Goal: Information Seeking & Learning: Learn about a topic

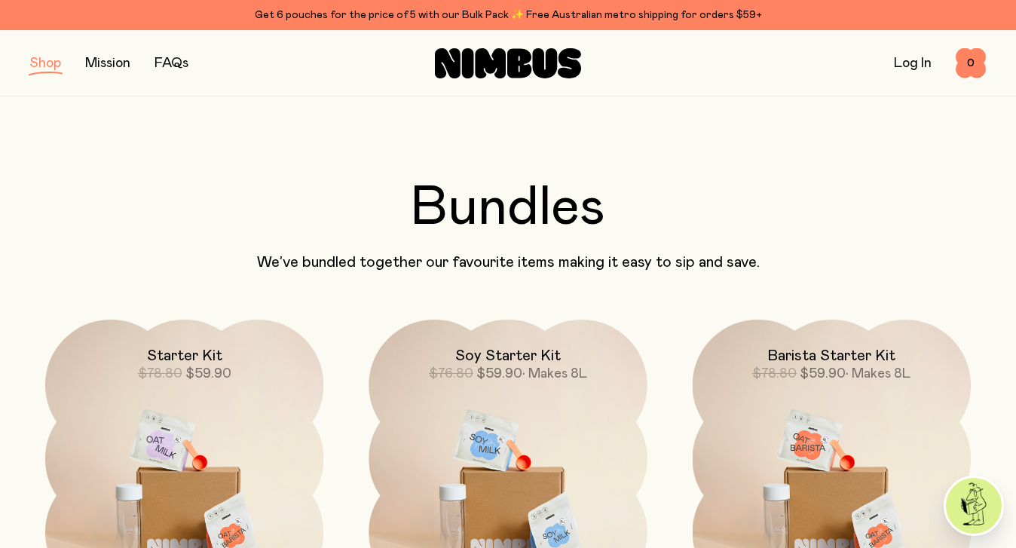
click at [49, 65] on button "button" at bounding box center [45, 63] width 31 height 21
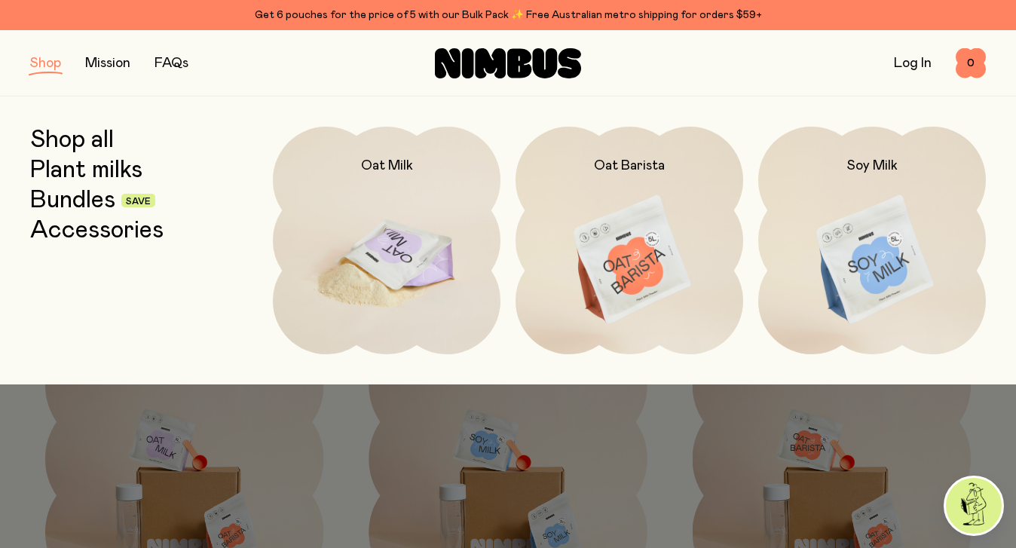
click at [392, 202] on img at bounding box center [387, 260] width 228 height 267
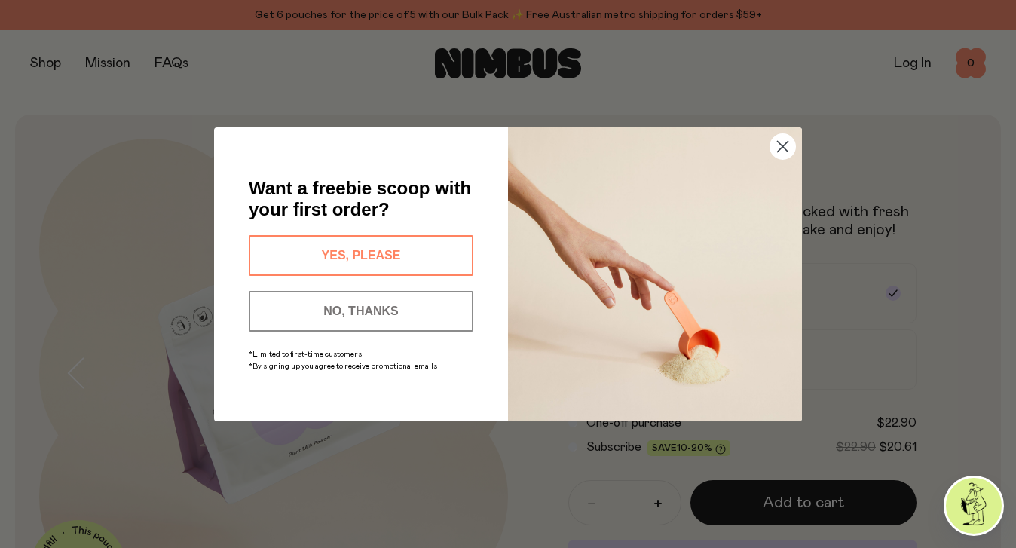
click at [444, 255] on button "YES, PLEASE" at bounding box center [361, 255] width 225 height 41
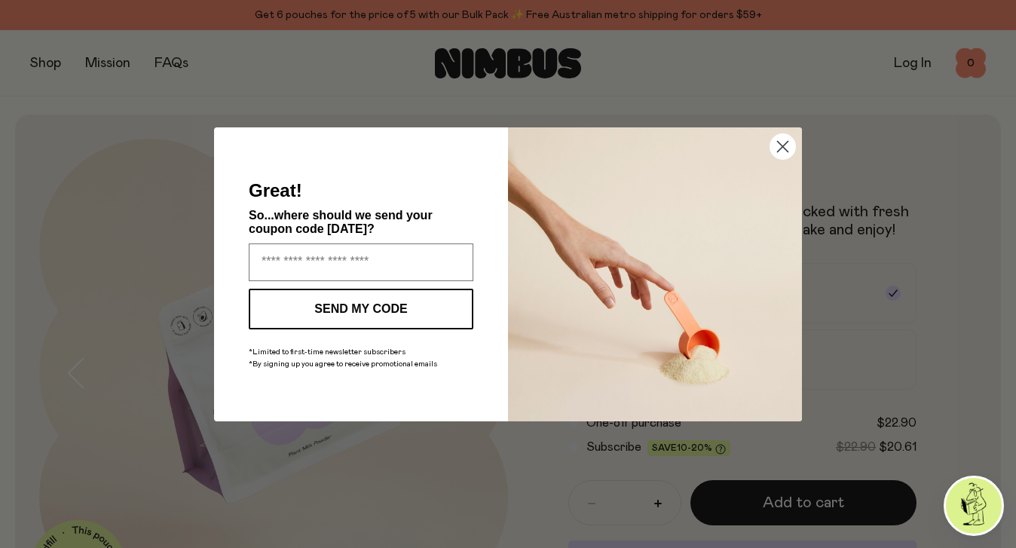
click at [784, 152] on circle "Close dialog" at bounding box center [782, 145] width 25 height 25
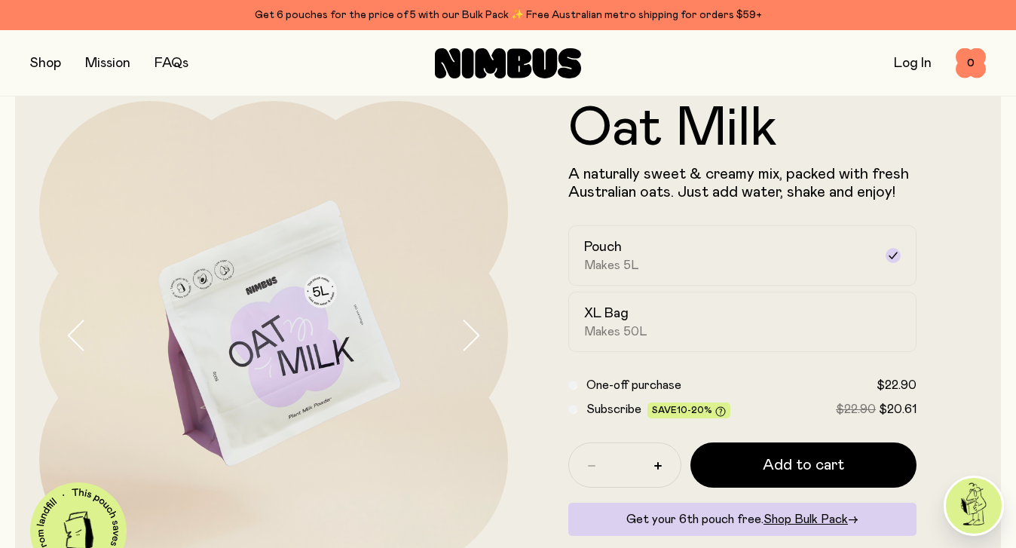
scroll to position [59, 0]
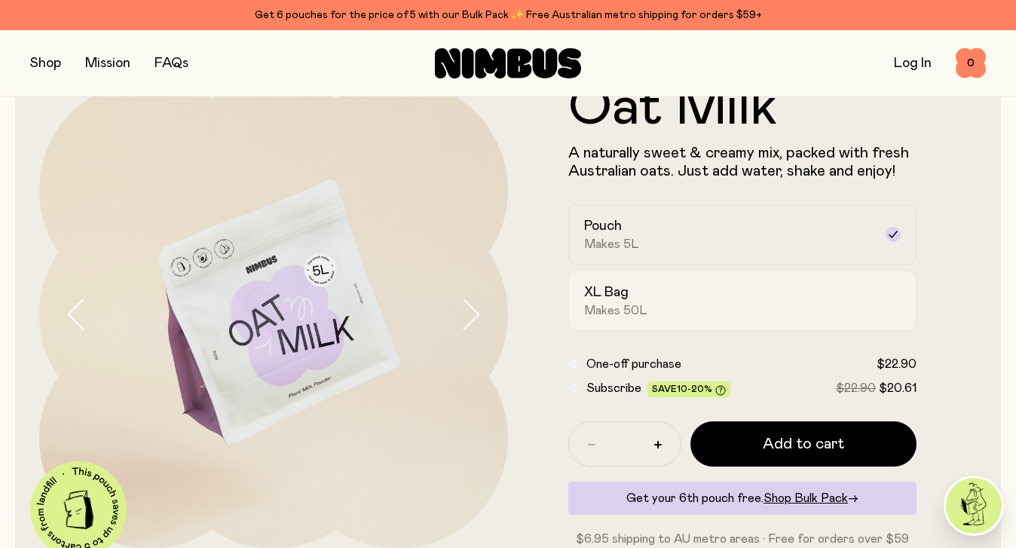
click at [687, 292] on div "XL Bag Makes 50L" at bounding box center [728, 300] width 289 height 35
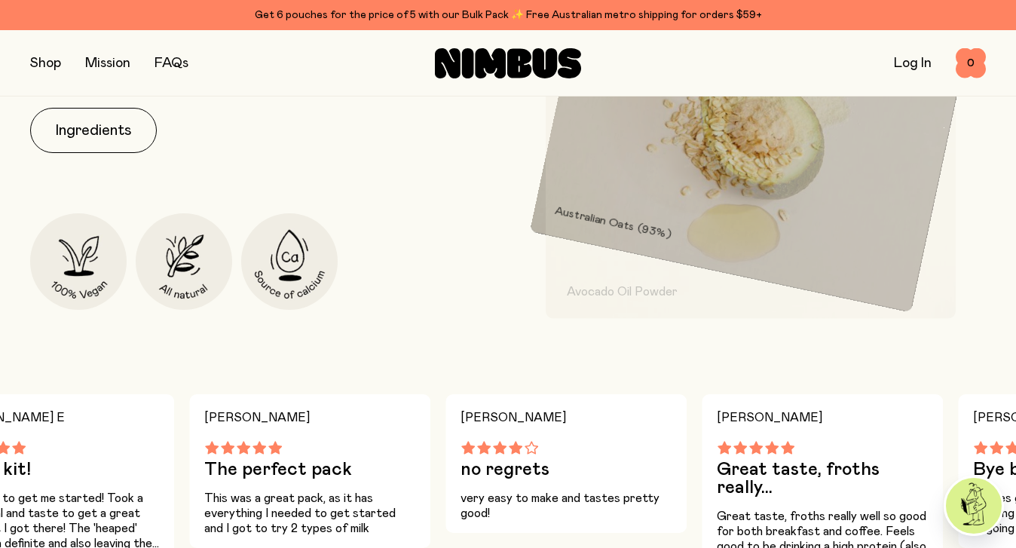
scroll to position [726, 0]
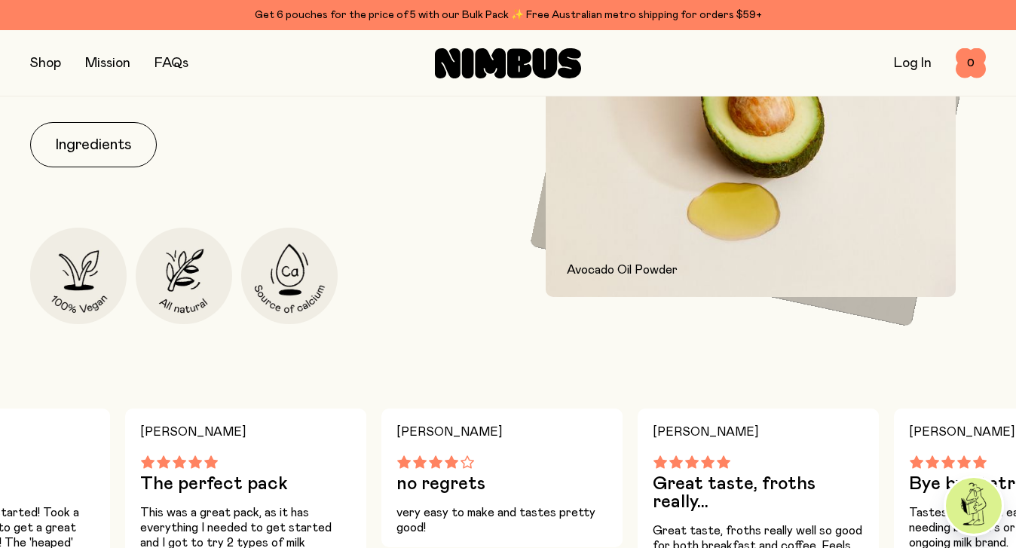
click at [41, 69] on button "button" at bounding box center [45, 63] width 31 height 21
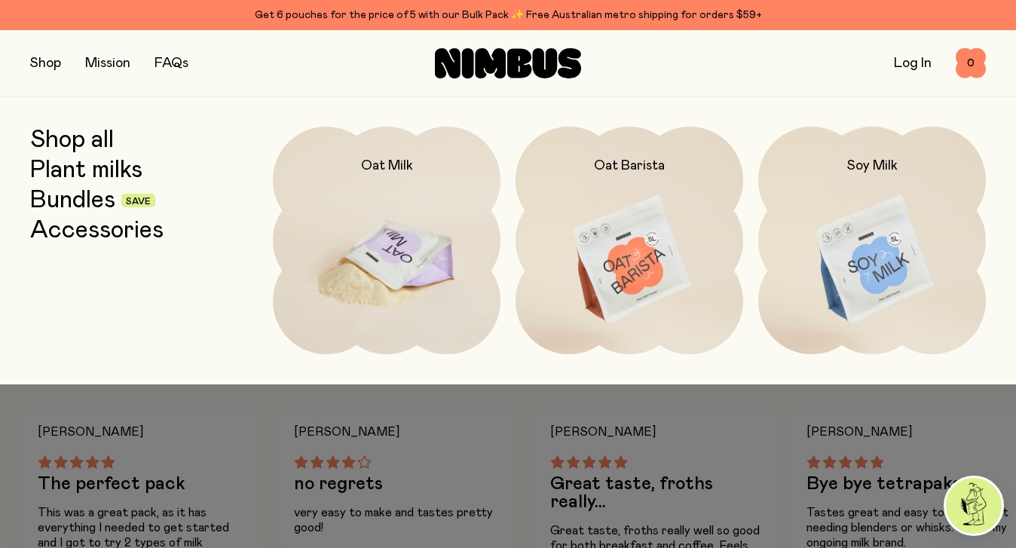
click at [405, 260] on img at bounding box center [387, 260] width 228 height 267
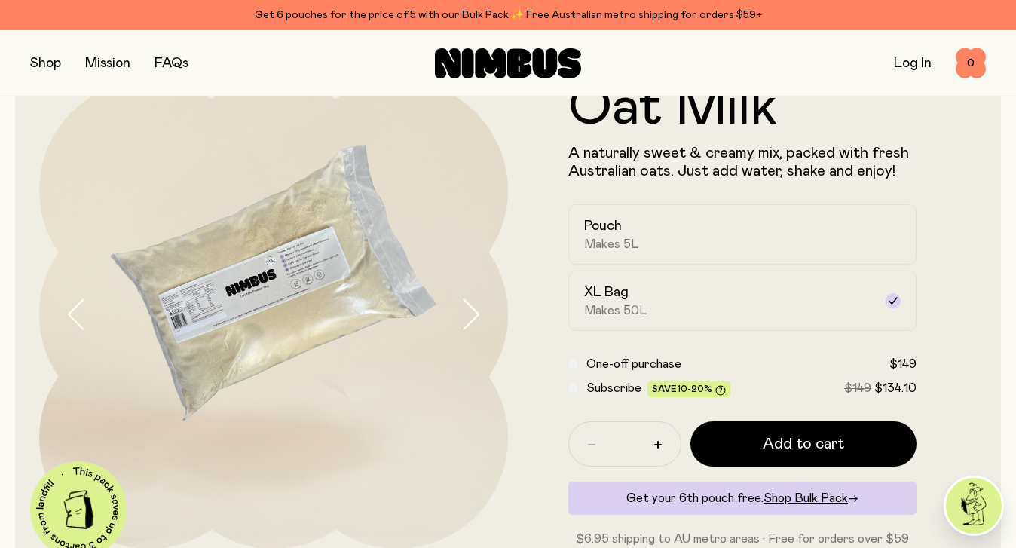
scroll to position [0, 0]
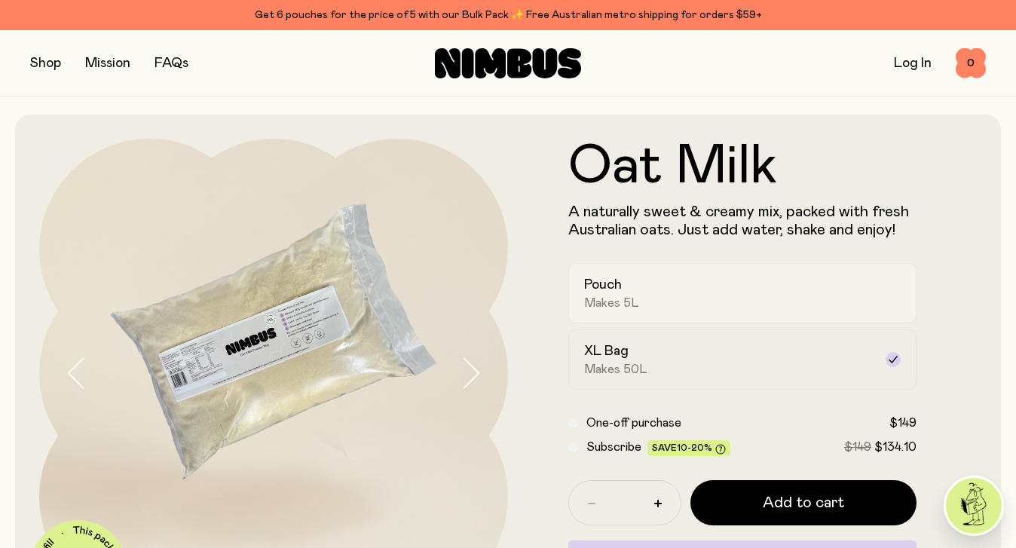
click at [675, 298] on div "Pouch Makes 5L" at bounding box center [728, 293] width 289 height 35
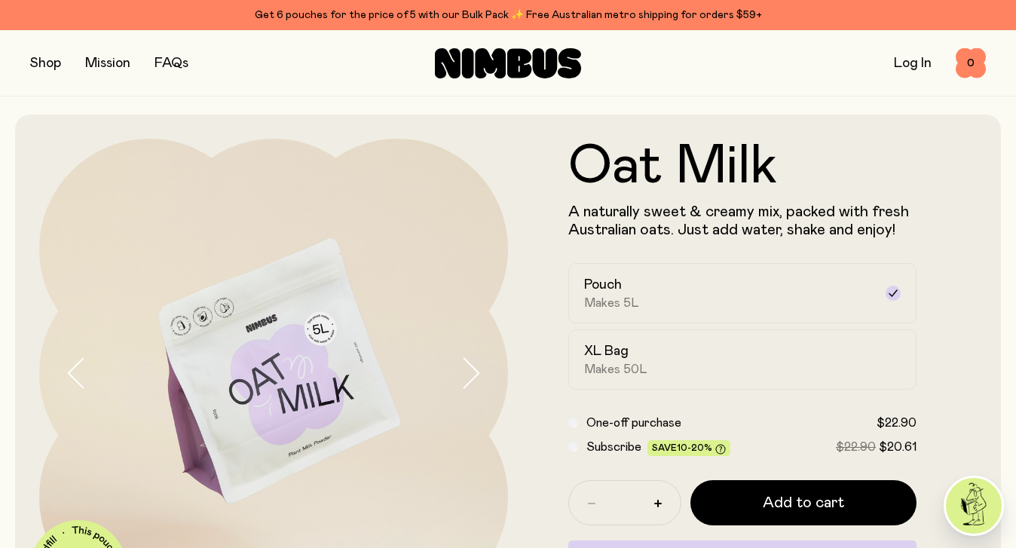
click at [42, 63] on button "button" at bounding box center [45, 63] width 31 height 21
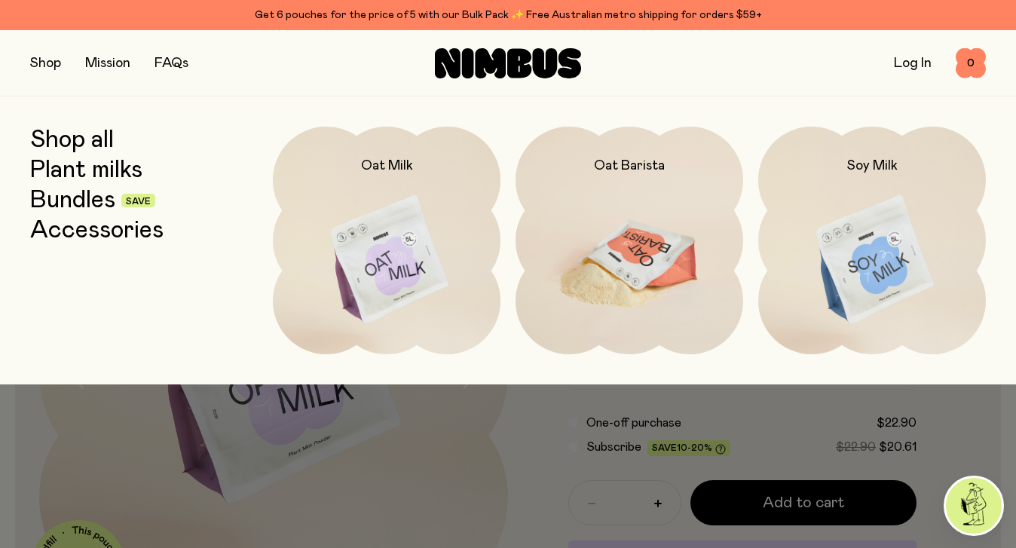
click at [665, 258] on img at bounding box center [629, 260] width 228 height 267
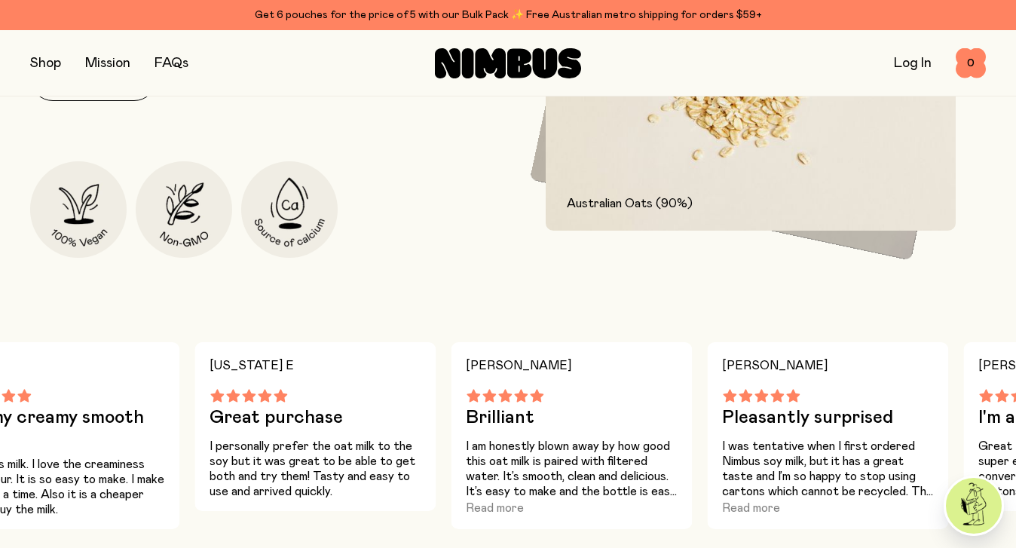
scroll to position [793, 0]
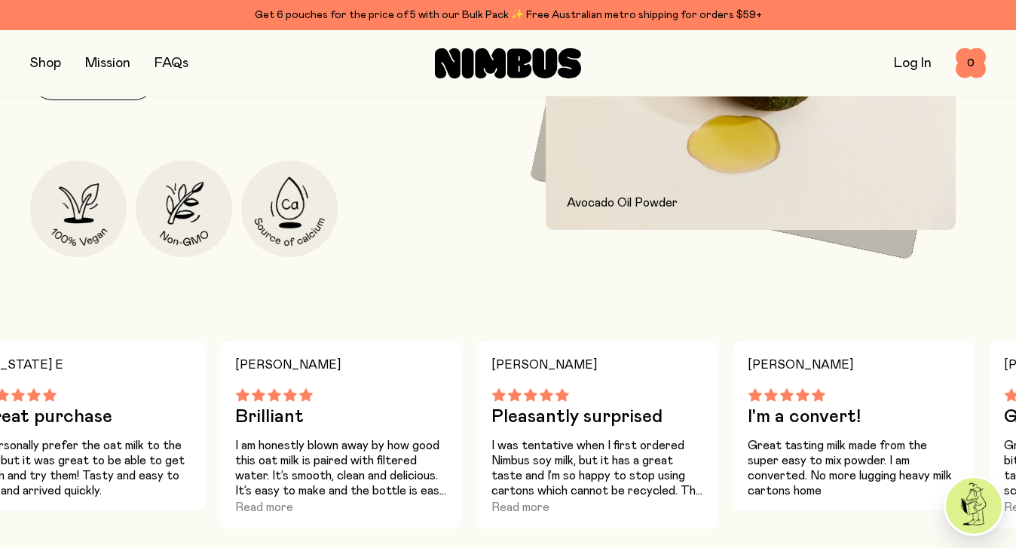
click at [354, 218] on div "Our Oat Barista mix is made for coffee lovers with a stronger flavour and highe…" at bounding box center [265, 89] width 470 height 335
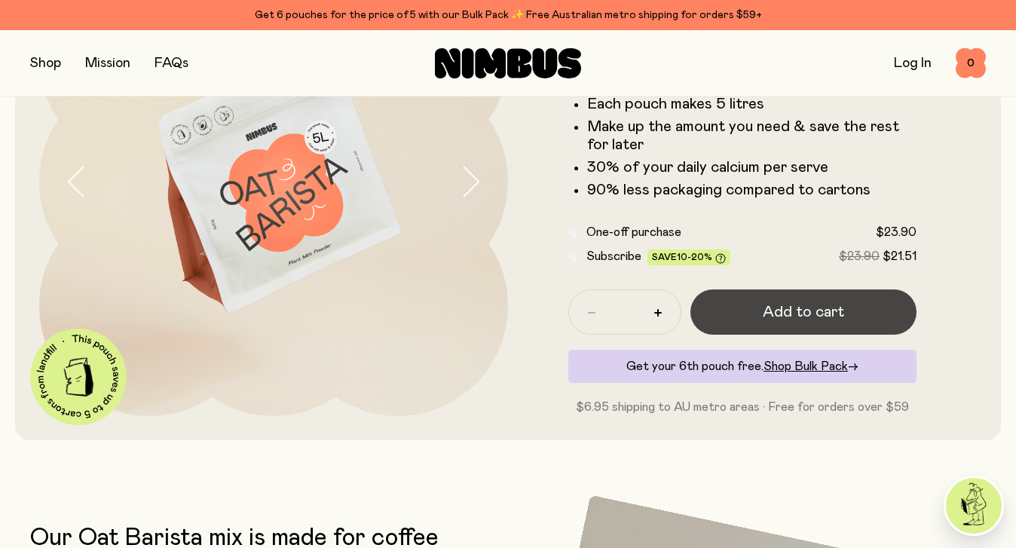
scroll to position [0, 0]
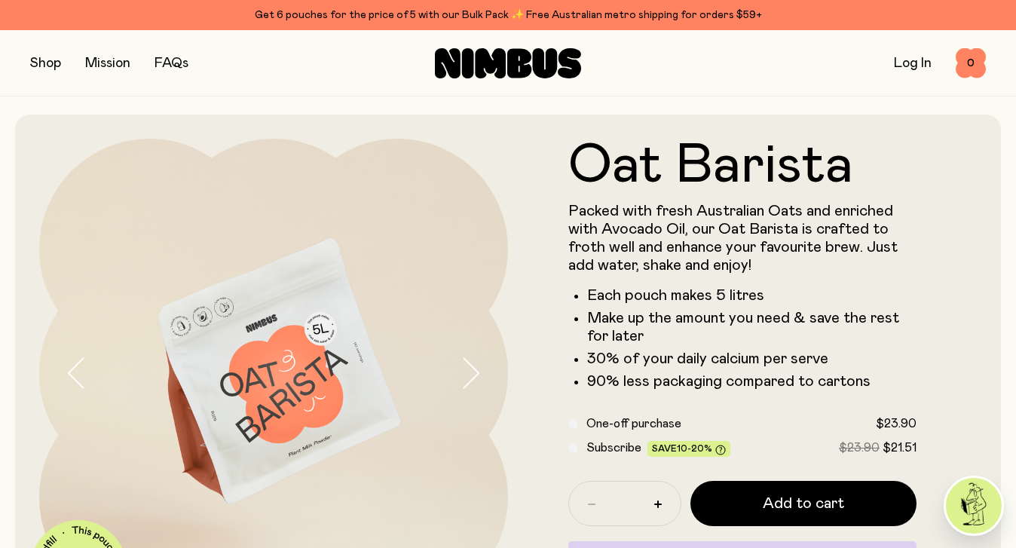
click at [54, 63] on button "button" at bounding box center [45, 63] width 31 height 21
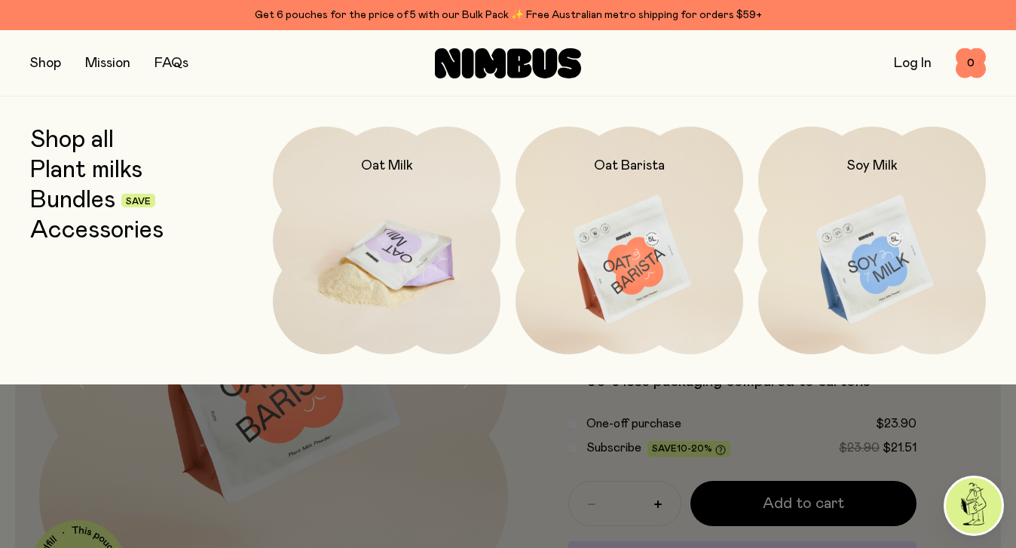
click at [410, 219] on img at bounding box center [387, 260] width 228 height 267
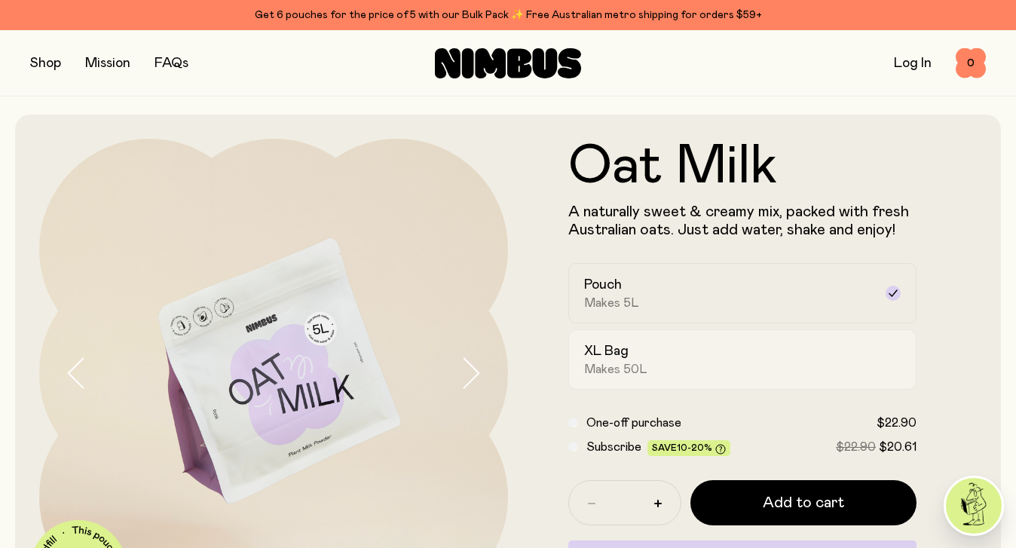
click at [686, 353] on div "XL Bag Makes 50L" at bounding box center [728, 359] width 289 height 35
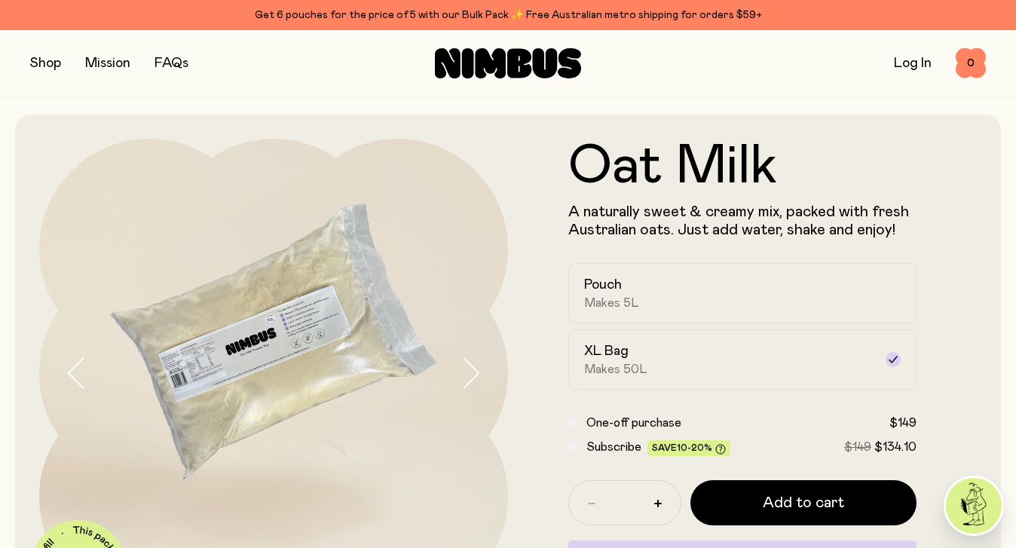
click at [464, 377] on icon "button" at bounding box center [470, 373] width 21 height 32
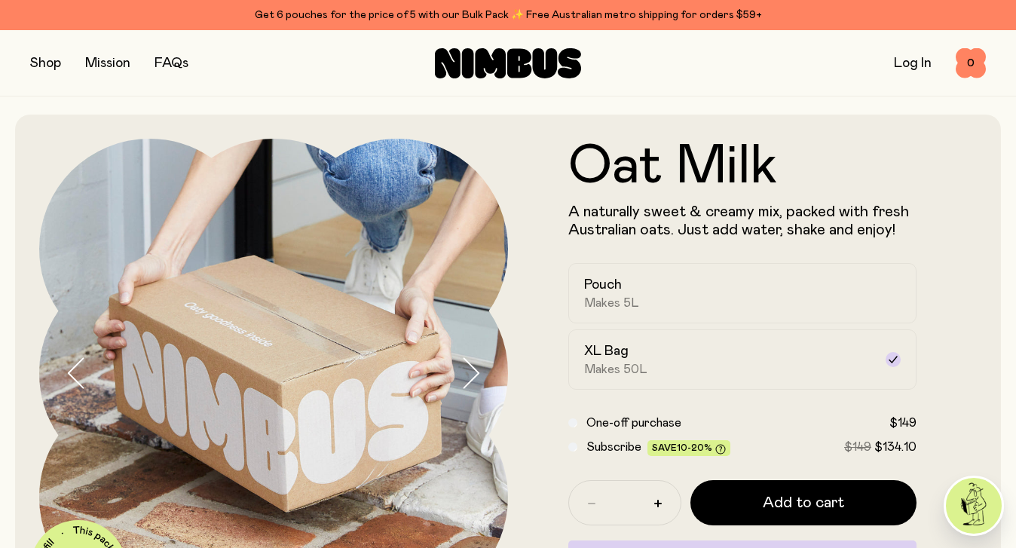
click at [480, 379] on icon "button" at bounding box center [470, 373] width 21 height 32
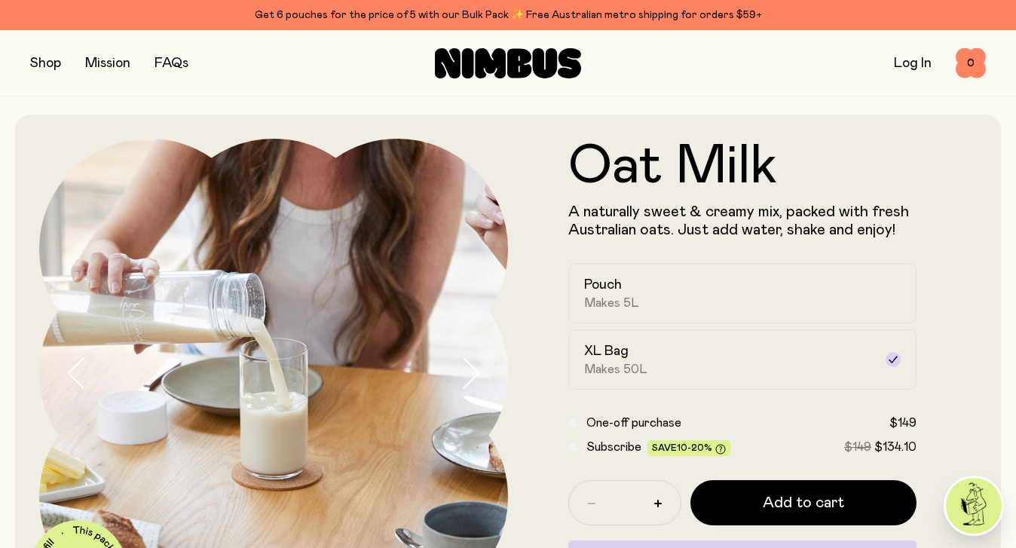
click at [472, 372] on icon "button" at bounding box center [470, 373] width 21 height 32
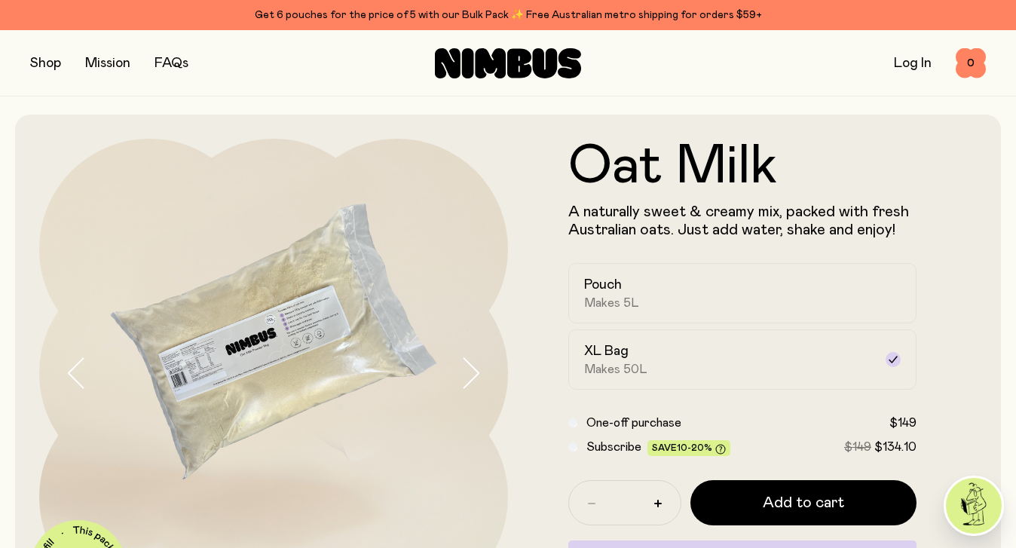
click at [38, 57] on button "button" at bounding box center [45, 63] width 31 height 21
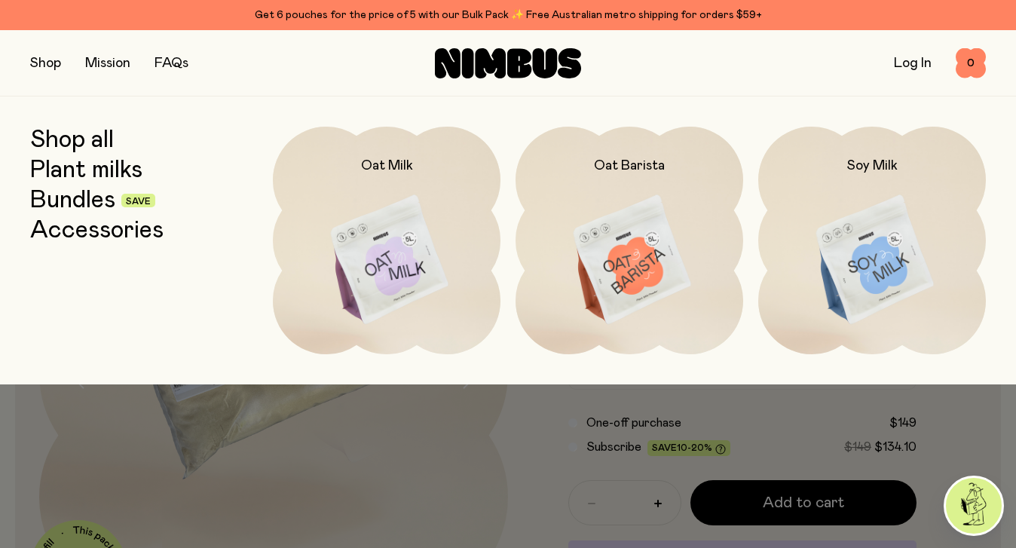
click at [99, 173] on link "Plant milks" at bounding box center [86, 170] width 112 height 27
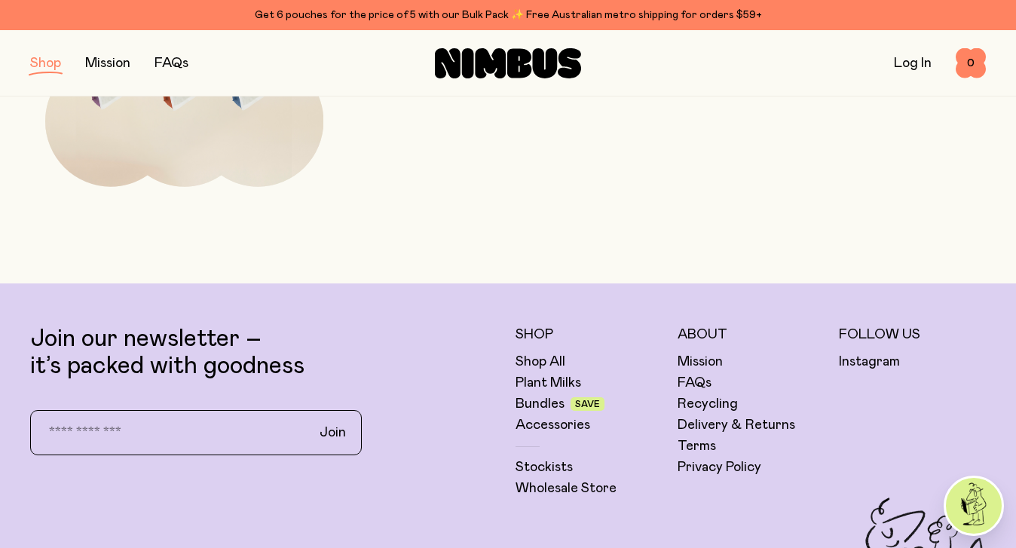
scroll to position [733, 0]
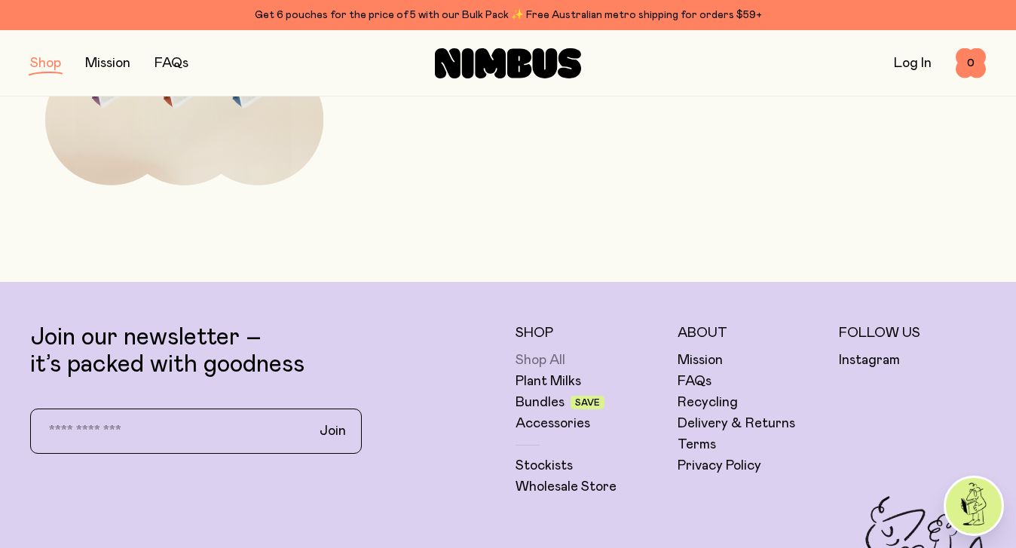
click at [540, 359] on link "Shop All" at bounding box center [540, 360] width 50 height 18
